Goal: Answer question/provide support: Share knowledge or assist other users

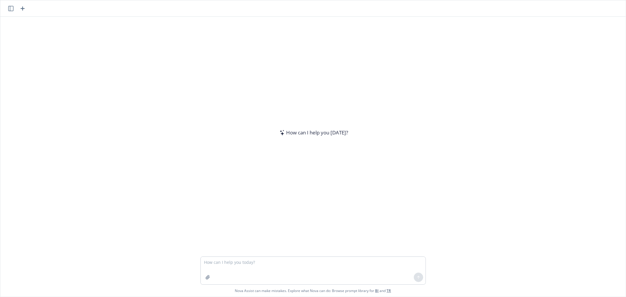
click at [228, 264] on textarea at bounding box center [313, 271] width 225 height 28
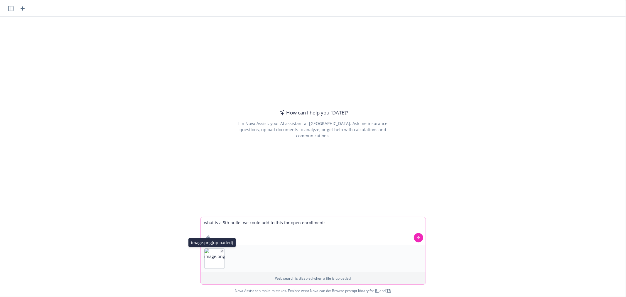
click at [209, 257] on img "button" at bounding box center [214, 258] width 20 height 20
click at [238, 229] on textarea "what is a 5th bullet we could add to this for open enrollment:" at bounding box center [313, 231] width 225 height 28
click at [360, 218] on textarea "what is a 5th bullet we could add to this for open enrollment:" at bounding box center [313, 231] width 225 height 28
click at [243, 250] on icon "button" at bounding box center [244, 251] width 3 height 3
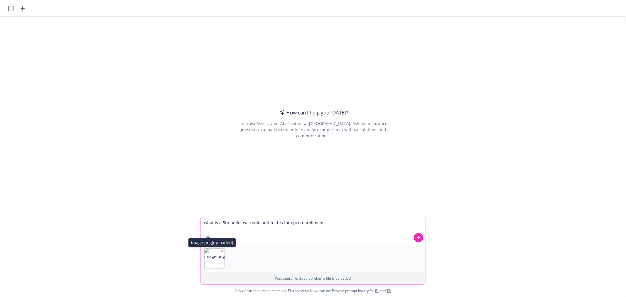
click at [220, 250] on icon "button" at bounding box center [221, 251] width 3 height 3
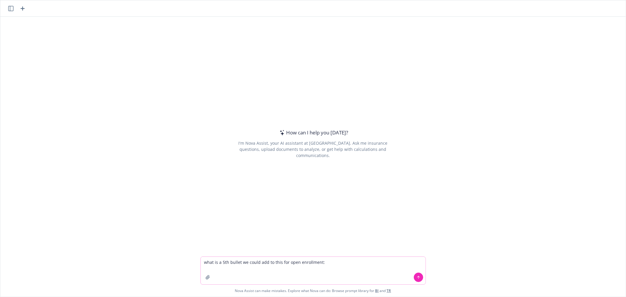
click at [323, 265] on textarea "what is a 5th bullet we could add to this for open enrollment:" at bounding box center [313, 271] width 225 height 28
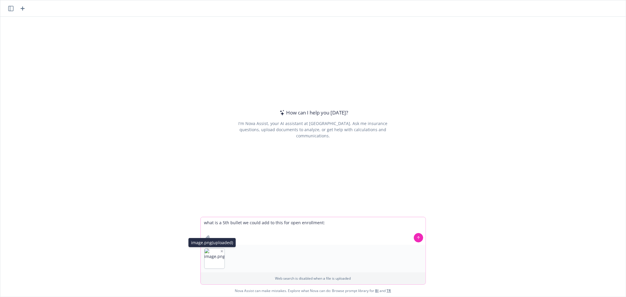
click at [218, 253] on img "button" at bounding box center [214, 258] width 20 height 20
click at [221, 250] on icon "button" at bounding box center [221, 250] width 1 height 1
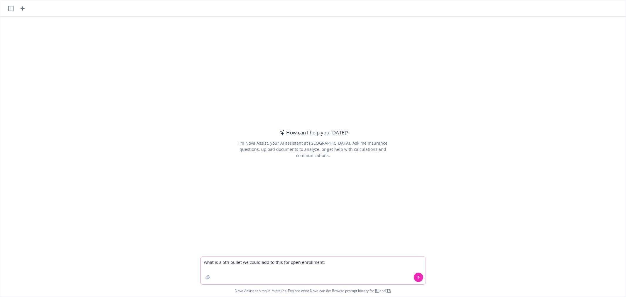
click at [324, 263] on textarea "what is a 5th bullet we could add to this for open enrollment:" at bounding box center [313, 271] width 225 height 28
paste textarea "Open Enrollment in four easy steps: 1. REVIEW your current coverage and upcomin…"
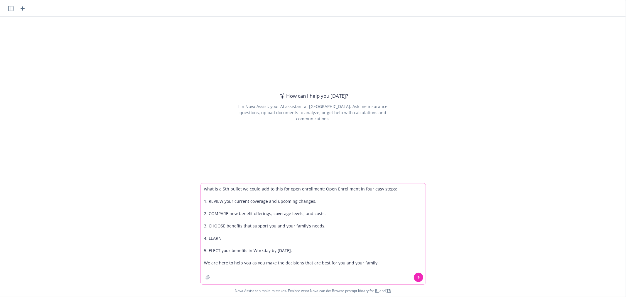
type textarea "what is a 5th bullet we could add to this for open enrollment: Open Enrollment …"
click at [417, 278] on icon at bounding box center [418, 277] width 4 height 4
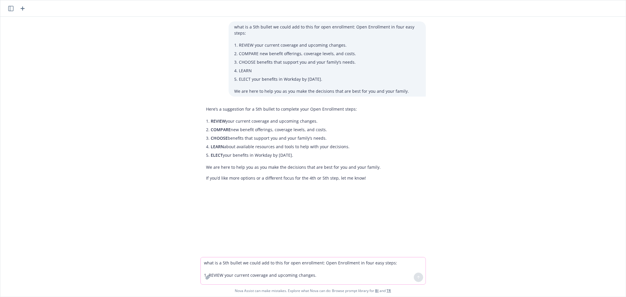
copy ul "REVIEW your current coverage and upcoming changes. COMPARE new benefit offering…"
drag, startPoint x: 204, startPoint y: 122, endPoint x: 361, endPoint y: 156, distance: 160.4
click at [361, 156] on ul "REVIEW your current coverage and upcoming changes. COMPARE new benefit offering…" at bounding box center [296, 138] width 170 height 43
